Goal: Ask a question

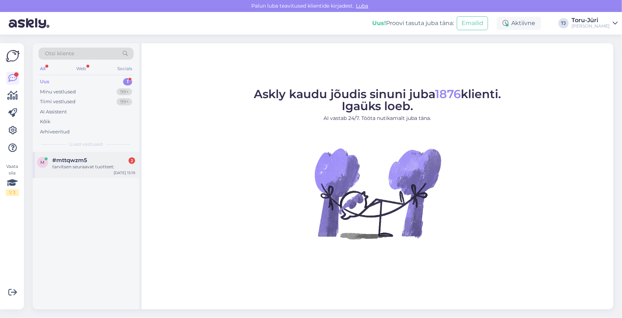
click at [86, 163] on div "tarvitsen seuraavat tuotteet:" at bounding box center [93, 166] width 83 height 7
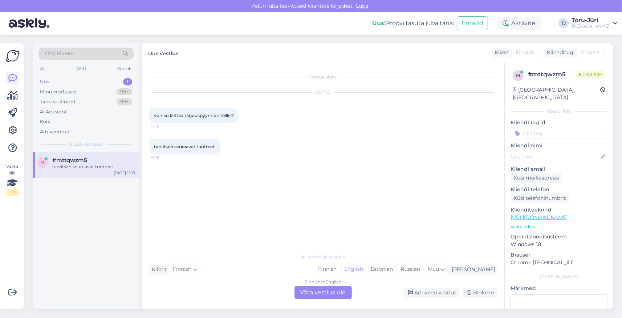
click at [323, 294] on div "Finnish to English Võta vestlus üle" at bounding box center [322, 292] width 57 height 13
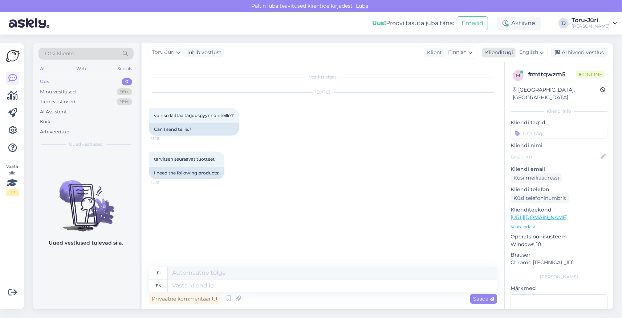
click at [543, 53] on icon at bounding box center [541, 52] width 4 height 8
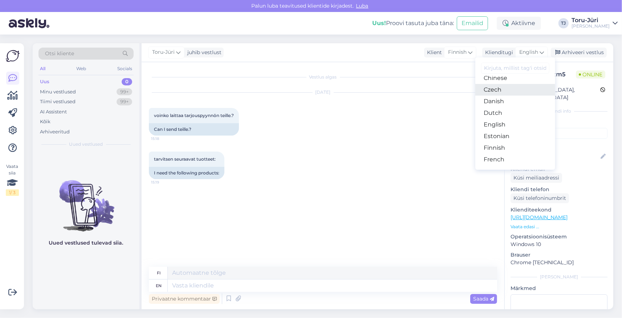
scroll to position [42, 0]
click at [500, 137] on link "Estonian" at bounding box center [515, 136] width 80 height 12
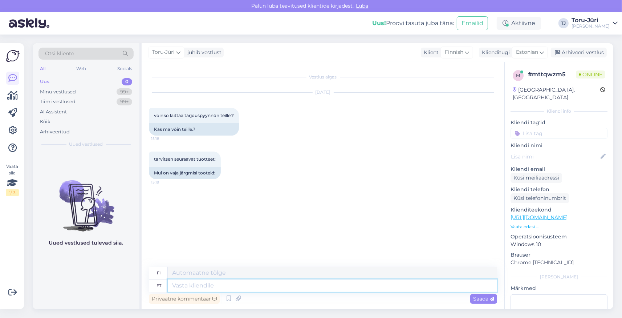
click at [199, 283] on textarea at bounding box center [332, 285] width 329 height 12
type textarea "Tere."
type textarea "Hei."
type textarea "Tere. Milliseid t"
type textarea "Hei. Millainen?"
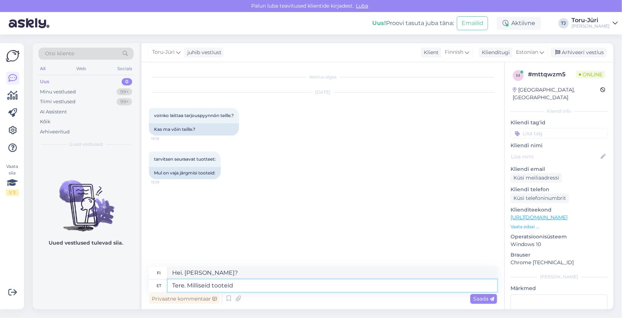
type textarea "Tere. Milliseid tooteid"
type textarea "Hei. Mitä tuotteita?"
type textarea "Tere. Milliseid tooteid Teil"
type textarea "Hei. Mitä tuotteita teillä on?"
type textarea "Tere. Milliseid tooteid Teil vajha o"
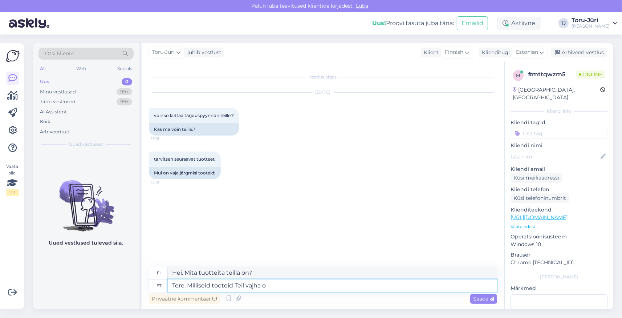
type textarea "Hei. Mitä tuotteita tarvitset?"
type textarea "Tere. Milliseid tooteid Teil vaja oleks?"
type textarea "Hei. Mitä tuotteita tarvitsisit?"
type textarea "Tere. Milliseid tooteid Teil vaja oleks?"
click at [489, 302] on div "Saada" at bounding box center [483, 299] width 27 height 10
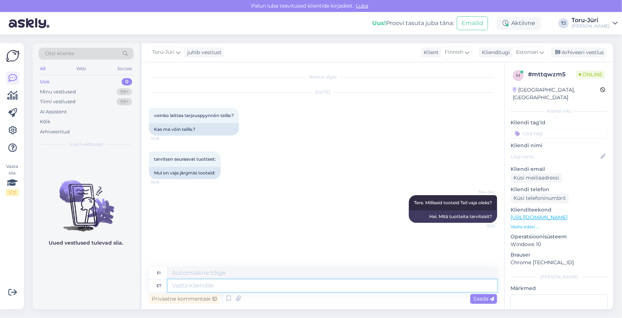
click at [317, 286] on textarea at bounding box center [332, 285] width 329 height 12
click at [527, 223] on p "Vaata edasi ..." at bounding box center [558, 226] width 97 height 7
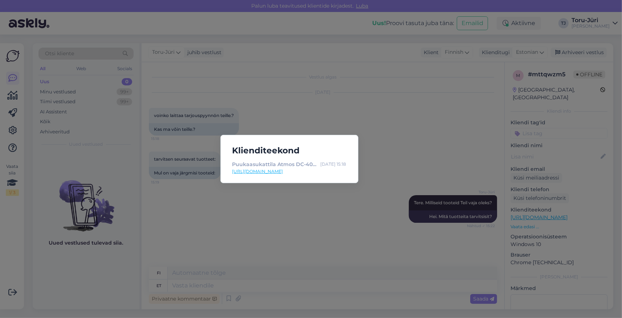
click at [322, 172] on link "[URL][DOMAIN_NAME]" at bounding box center [289, 171] width 114 height 7
click at [327, 211] on div "Klienditeekond Puukaasukattila Atmos DC-40GS automaattisella sytytyksellä - Tor…" at bounding box center [311, 159] width 622 height 318
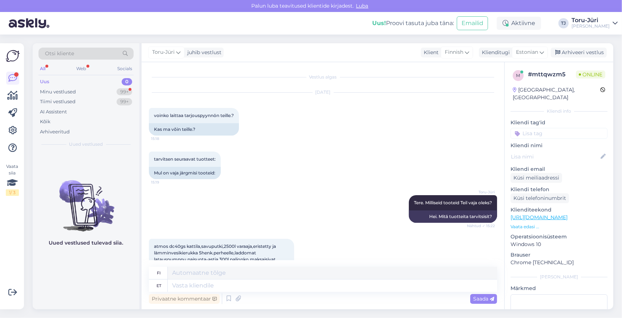
scroll to position [86, 0]
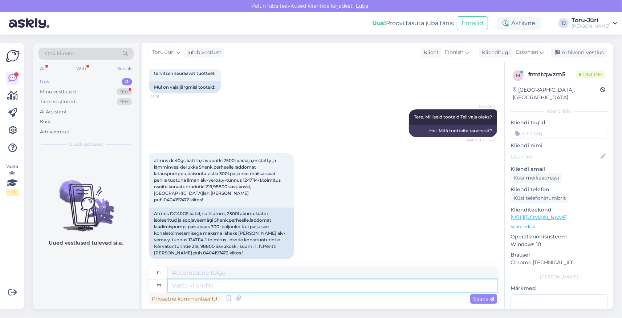
click at [176, 286] on textarea at bounding box center [332, 285] width 329 height 12
type textarea "Kas s"
type textarea "On"
type textarea "Kas saaksite"
type textarea "Voisitko"
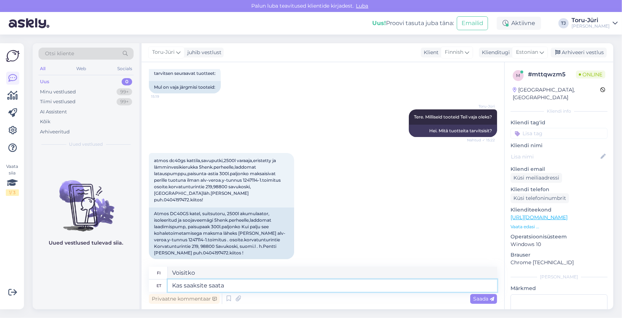
type textarea "Kas saaksite saata"
type textarea "Voisitko lähettää"
type textarea "Kas saaksite saata oma"
type textarea "Voisitko lähettää omasi"
type textarea "Kas saaksite saata oma meili"
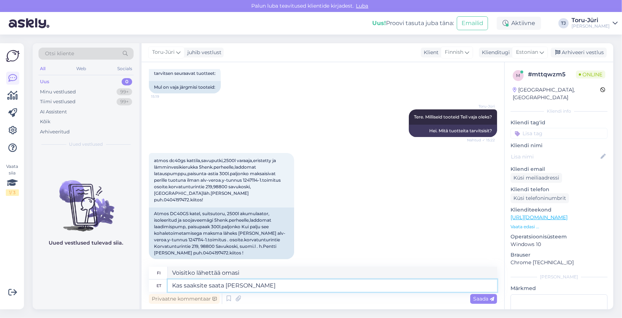
type textarea "Voisitko lähettää sähköpostisi?"
type textarea "Kas saaksite saata oma meili aadressi"
type textarea "Voisitko lähettää minulle sähköpostiosoitteesi?"
type textarea "Kas saaksite saata oma meili aadressi, et"
type textarea "Voisitko lähettää minulle sähköpostiosoitteesi,"
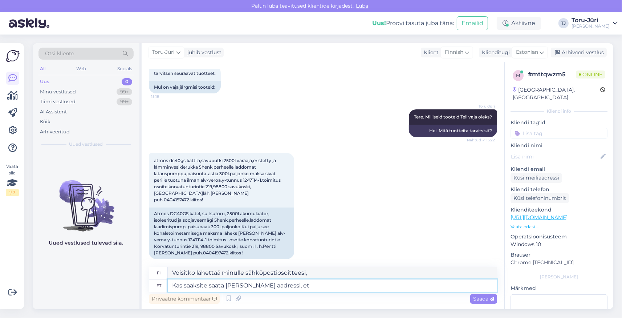
type textarea "Kas saaksite saata oma meili aadressi, et s"
type textarea "Voisitko lähettää minulle sähköpostiosoitteesi, jotta voin"
type textarea "Kas saaksite saata oma meili aadressi, et saaksime"
type textarea "Voisitko lähettää sähköpostiosoitteesi, jotta voimme"
type textarea "Kas saaksite saata oma meili aadressi, et saaksime pakkumise"
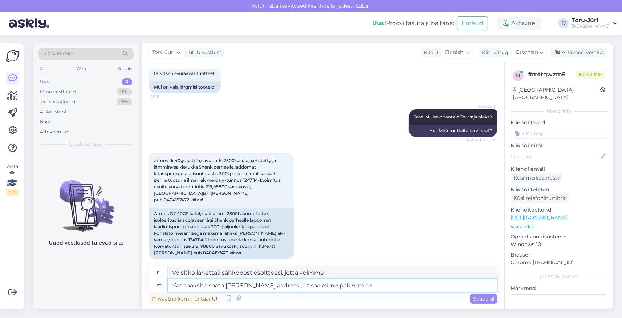
type textarea "Voisitko lähettää sähköpostiosoitteesi, jotta voimme pyytää tarjouksen?"
type textarea "Kas saaksite saata oma meili aadressi, et saaksime pakkumise Teile"
type textarea "Voisitko lähettää sähköpostiosoitteesi, jotta voimme pyytää sinulle tarjouksen?"
type textarea "Kas saaksite saata oma meili aadressi, et saaksime pakkumise Teile meilile s"
type textarea "[PERSON_NAME] lähettää meille sähköpostiosoitteesi, jotta voimme lähettää sinul…"
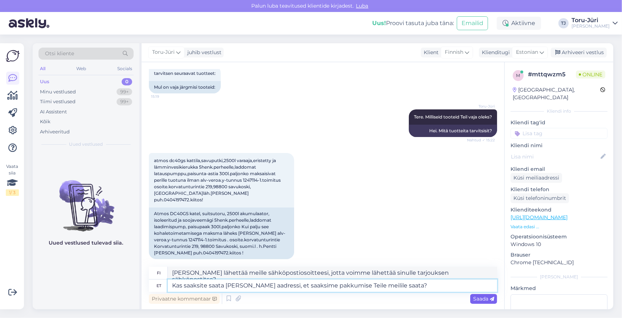
type textarea "Kas saaksite saata [PERSON_NAME] aadressi, et saaksime pakkumise Teile meilile …"
click at [481, 297] on span "Saada" at bounding box center [483, 298] width 21 height 7
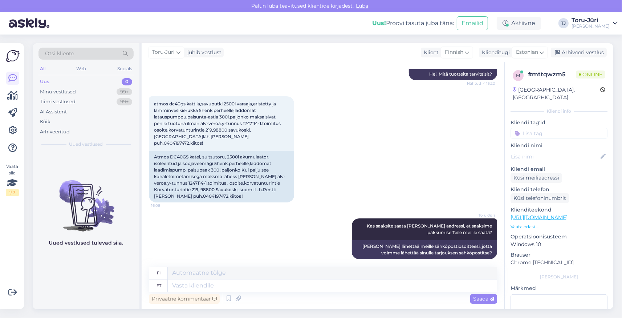
scroll to position [186, 0]
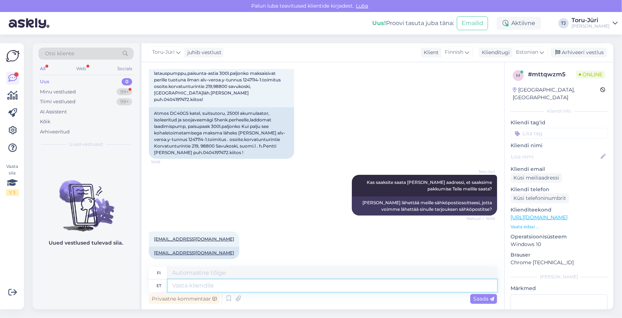
click at [188, 286] on textarea at bounding box center [332, 285] width 329 height 12
type textarea "Aitäh"
type textarea "Kiitos"
type textarea "Aitäh!"
type textarea "Kiitos!"
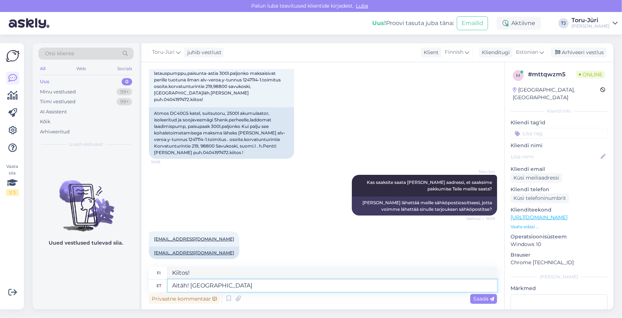
type textarea "Aitäh! Saadame"
type textarea "Kiitos! Lähetämme"
type textarea "Aitäh! Saadame Teile"
type textarea "Kiitos! Lähetämme sen sinulle"
type textarea "Aitäh! Saadame Teile pakkumise"
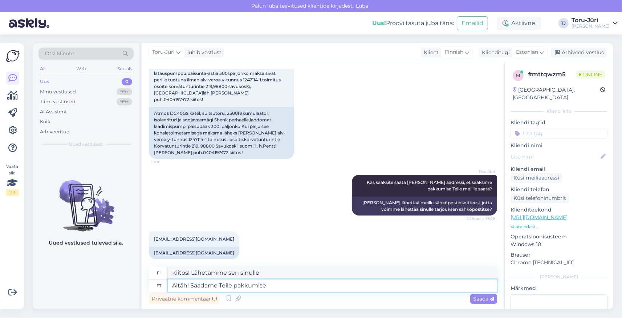
type textarea "Kiitos! Lähetämme sinulle tarjouksen."
type textarea "Aitäh! Saadame Teile pakkumise meilile."
type textarea "Kiitos! Lähetämme sinulle tarjouksen sähköpostitse."
type textarea "Aitäh! Saadame Teile pakkumise meilile."
click at [476, 299] on span "Saada" at bounding box center [483, 298] width 21 height 7
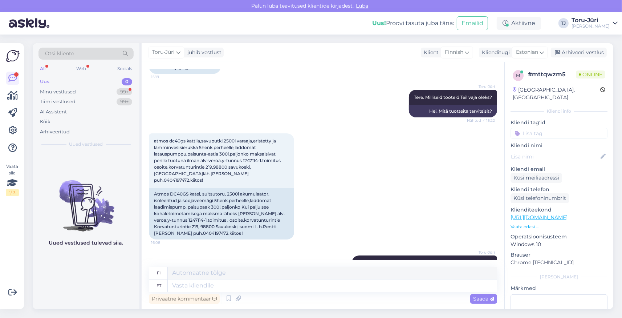
scroll to position [273, 0]
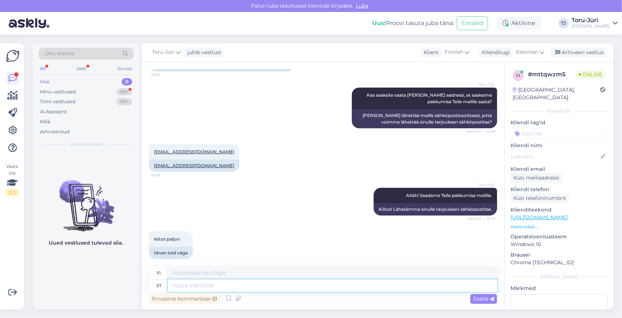
click at [195, 285] on textarea at bounding box center [332, 285] width 329 height 12
type textarea "Palun"
type textarea "Ole hyvä"
type textarea "Palun!"
type textarea "Ole hyvä!"
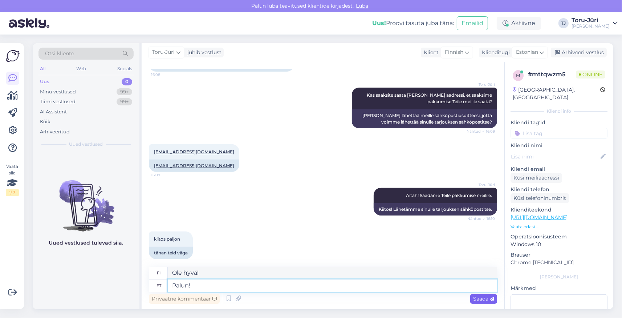
type textarea "Palun!"
click at [484, 299] on span "Saada" at bounding box center [483, 298] width 21 height 7
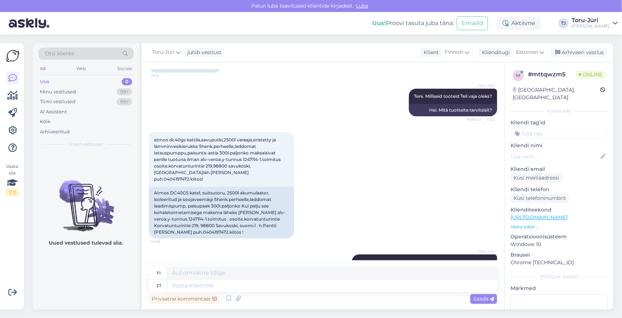
scroll to position [107, 0]
drag, startPoint x: 171, startPoint y: 212, endPoint x: 186, endPoint y: 212, distance: 15.2
click at [186, 212] on div "Atmos DC40GS katel, suitsutoru, 2500l akumulaator, isoleeritud ja soojaveemägi …" at bounding box center [221, 212] width 145 height 52
copy div "1247114"
drag, startPoint x: 154, startPoint y: 138, endPoint x: 189, endPoint y: 140, distance: 35.6
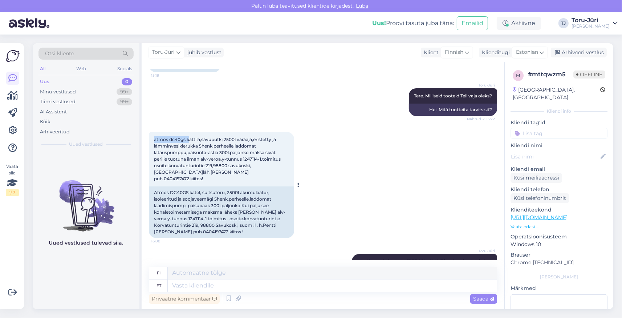
click at [189, 140] on div "atmos dc40gs kattila,savuputki,2500l varaaja,eristetty ja lämminvesikierukka 5h…" at bounding box center [221, 159] width 145 height 54
click at [556, 214] on link "[URL][DOMAIN_NAME]" at bounding box center [538, 217] width 57 height 7
click at [184, 285] on textarea at bounding box center [332, 285] width 329 height 12
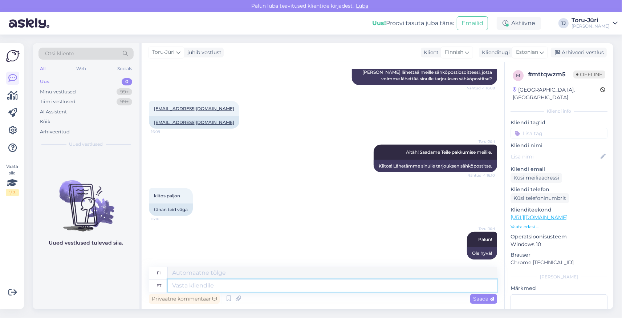
click at [211, 284] on textarea at bounding box center [332, 285] width 329 height 12
click at [210, 286] on textarea at bounding box center [332, 285] width 329 height 12
type textarea "K"
type textarea "Küsin"
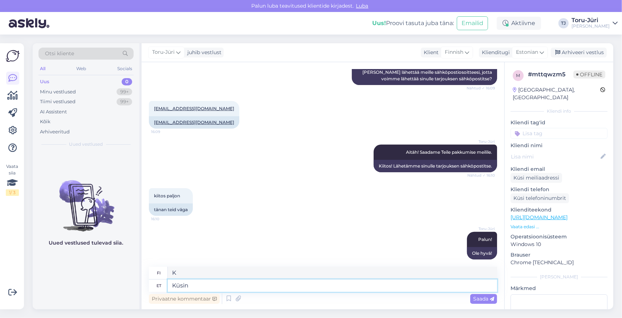
type textarea "Minä kysyn"
type textarea "Küsin üle, e"
type textarea "Minä kysyn,"
type textarea "Küsin üle, et"
type textarea "Minä kysyn, että"
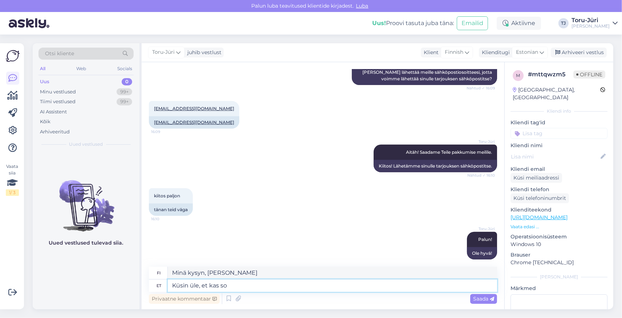
type textarea "Küsin üle, et kas soo"
type textarea "Kysyn, onko"
type textarea "Küsin üle, et kas soovite"
type textarea "Kysyn, haluaisitko"
type textarea "Küsin üle, et kas soovite tavalist G"
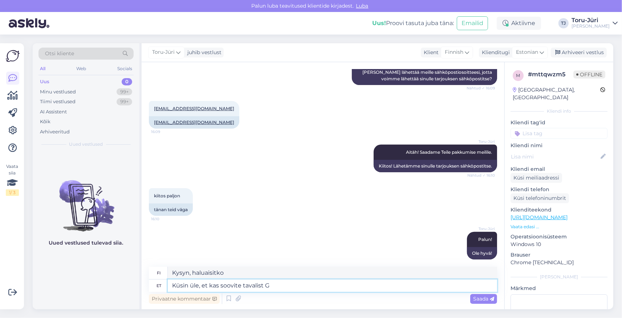
type textarea "Kysyn, haluatko tavallisen."
type textarea "Küsin üle, et kas soovite tavalist GS"
type textarea "Kysyn, haluatko tavallisen GS:n."
type textarea "Küsin üle, et kas soovite tavalist"
type textarea "Kysyn, haluatko tavallisen."
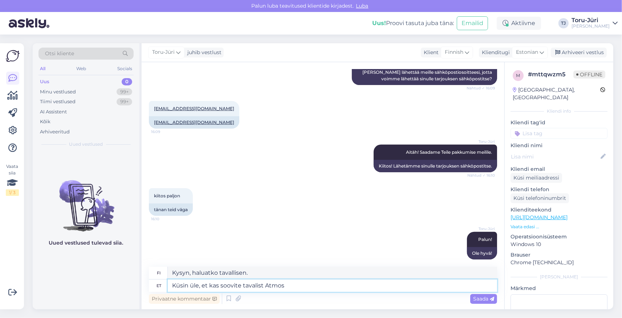
type textarea "Küsin üle, et kas soovite tavalist Atmos"
type textarea "Kysyn, haluatko tavallista Atmosia."
type textarea "Küsin üle, et kas soovite tavalist Atmos 40GS"
type textarea "Kysyn, haluatko tavallisen Atmos 40GS:n."
type textarea "Küsin üle, et kas soovite tavalist Atmos 40GS või siis"
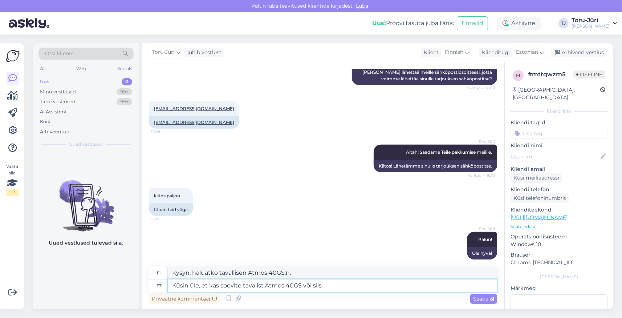
type textarea "Kysyn, haluatko tavallisen Atmos 40GS:n vai"
type textarea "Küsin üle, et kas soovite tavalist Atmos 40GS või siis a"
type textarea "Kysyn, haluatko tavallisen Atmos 40GS:n vai..."
type textarea "Küsin üle, et kas soovite tavalist Atmos 40GS või siis automaatse"
type textarea "Kysyn, haluatko tavallisen Atmos 40GS:n vai automaattisen."
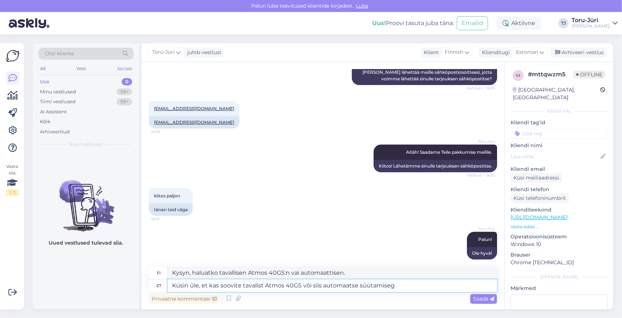
type textarea "Küsin üle, et kas soovite tavalist Atmos 40GS või siis automaatse süütamisega"
type textarea "Kysyn, haluatko tavallisen Atmos 40GS:n vai automaattisella sytytyksellä varust…"
type textarea "Küsin üle, et kas soovite tavalist Atmos 40GS või siis automaatse süütamisega?"
type textarea "Kysynkin, haluatko tavallisen Atmos 40GS:n vai sellaisen, jossa on automaattisy…"
type textarea "Küsin üle, et kas soovite tavalist Atmos 40GS või siis automaatse süütamisega?"
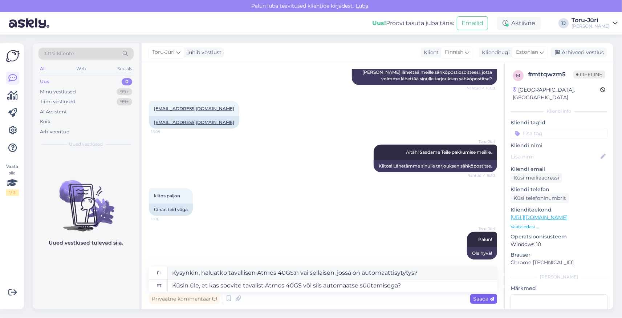
click at [474, 298] on span "Saada" at bounding box center [483, 298] width 21 height 7
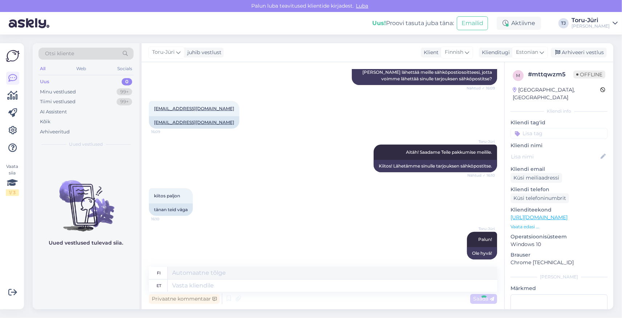
scroll to position [373, 0]
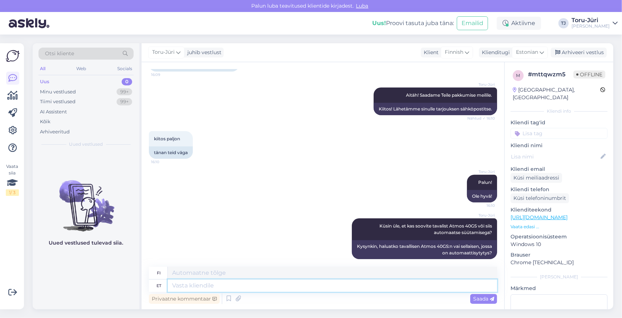
click at [198, 282] on textarea at bounding box center [332, 285] width 329 height 12
click at [522, 223] on p "Vaata edasi ..." at bounding box center [558, 226] width 97 height 7
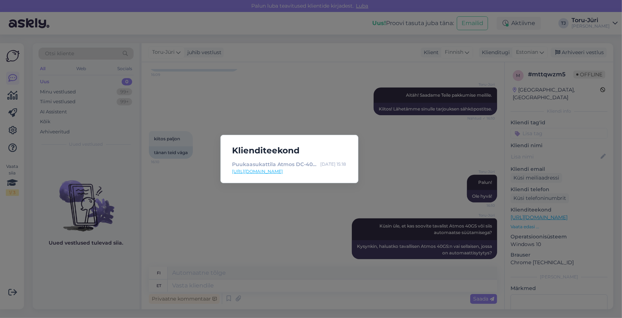
click at [298, 172] on link "[URL][DOMAIN_NAME]" at bounding box center [289, 171] width 114 height 7
click at [278, 209] on div "Klienditeekond Puukaasukattila Atmos DC-40GS automaattisella sytytyksellä - Tor…" at bounding box center [311, 159] width 622 height 318
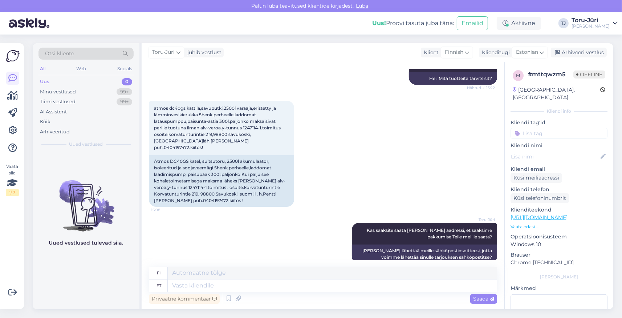
scroll to position [122, 0]
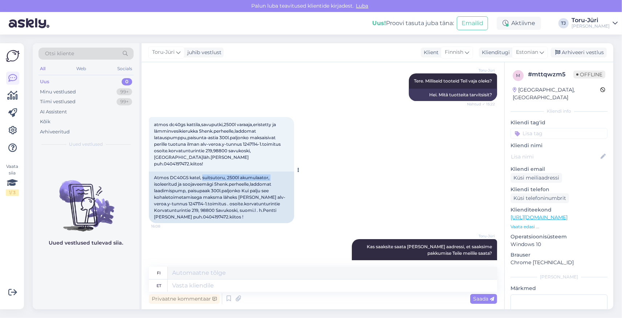
drag, startPoint x: 202, startPoint y: 172, endPoint x: 270, endPoint y: 171, distance: 68.2
click at [270, 171] on div "Atmos DC40GS katel, suitsutoru, 2500l akumulaator, isoleeritud ja soojaveemägi …" at bounding box center [221, 197] width 145 height 52
drag, startPoint x: 252, startPoint y: 177, endPoint x: 273, endPoint y: 177, distance: 21.4
click at [273, 177] on div "Atmos DC40GS katel, suitsutoru, 2500l akumulaator, isoleeritud ja soojaveemägi …" at bounding box center [221, 197] width 145 height 52
drag, startPoint x: 189, startPoint y: 185, endPoint x: 222, endPoint y: 185, distance: 33.0
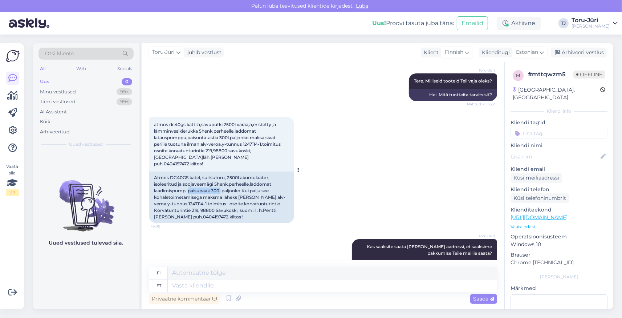
click at [222, 185] on div "Atmos DC40GS katel, suitsutoru, 2500l akumulaator, isoleeritud ja soojaveemägi …" at bounding box center [221, 197] width 145 height 52
drag, startPoint x: 154, startPoint y: 203, endPoint x: 219, endPoint y: 211, distance: 65.1
click at [219, 211] on div "Atmos DC40GS katel, suitsutoru, 2500l akumulaator, isoleeritud ja soojaveemägi …" at bounding box center [221, 197] width 145 height 52
copy div "Korvatunturintie 219, 98800 Savukoski, suomi.l . h.Pentti Pentti Lakela puh.040…"
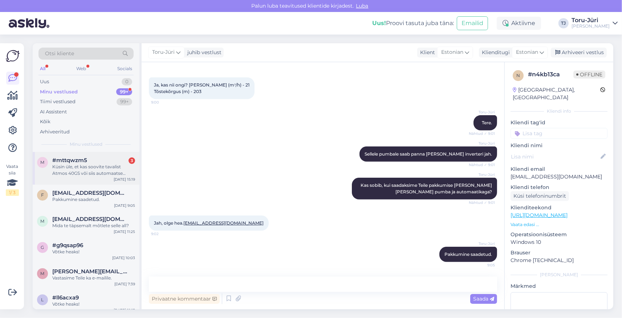
click at [103, 171] on div "Küsin üle, et kas soovite tavalist Atmos 40GS või siis automaatse süütamisega?" at bounding box center [93, 169] width 83 height 13
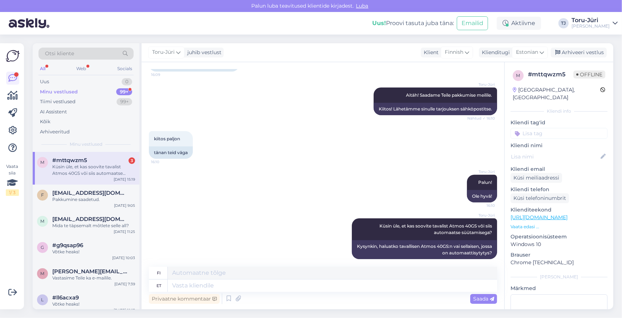
scroll to position [80, 0]
